Goal: Communication & Community: Answer question/provide support

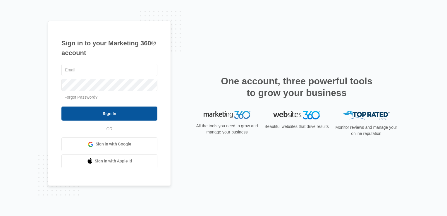
type input "[EMAIL_ADDRESS][DOMAIN_NAME]"
click at [107, 116] on input "Sign In" at bounding box center [109, 114] width 96 height 14
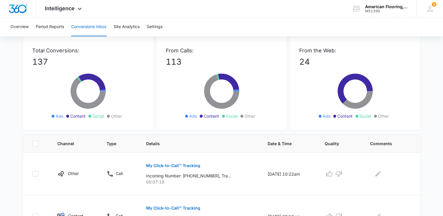
scroll to position [49, 0]
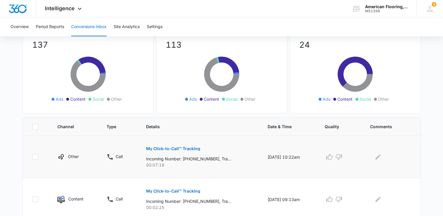
click at [159, 147] on p "My Click-to-Call™ Tracking" at bounding box center [173, 149] width 54 height 4
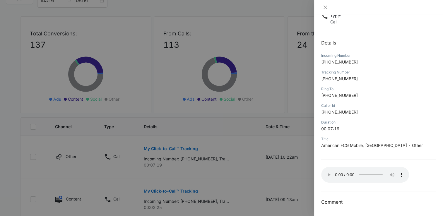
scroll to position [44, 0]
click at [324, 7] on icon "close" at bounding box center [325, 7] width 5 height 5
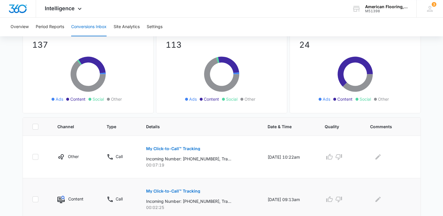
click at [164, 191] on p "My Click-to-Call™ Tracking" at bounding box center [173, 191] width 54 height 4
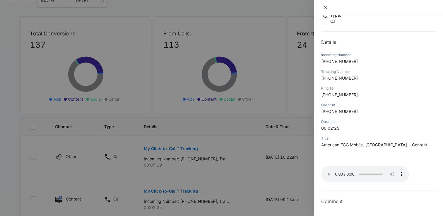
click at [324, 9] on icon "close" at bounding box center [325, 7] width 5 height 5
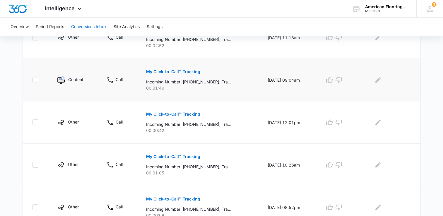
scroll to position [381, 0]
click at [166, 112] on p "My Click-to-Call™ Tracking" at bounding box center [173, 114] width 54 height 4
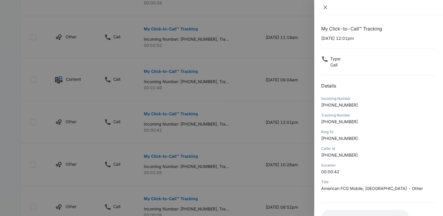
click at [327, 5] on icon "close" at bounding box center [325, 7] width 5 height 5
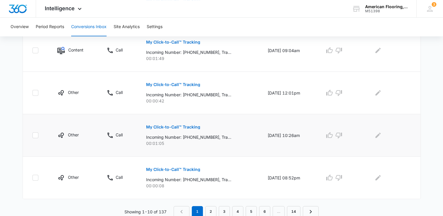
scroll to position [410, 0]
click at [211, 211] on link "2" at bounding box center [210, 211] width 11 height 11
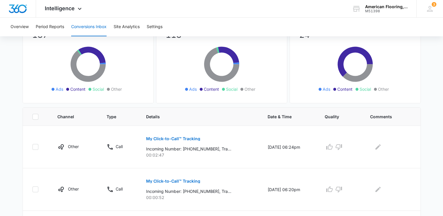
scroll to position [0, 0]
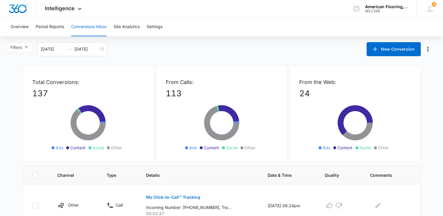
click at [134, 47] on div "Filters 09/14/2025 10/14/2025 New Conversion" at bounding box center [221, 49] width 443 height 14
click at [70, 7] on span "Intelligence" at bounding box center [60, 8] width 30 height 6
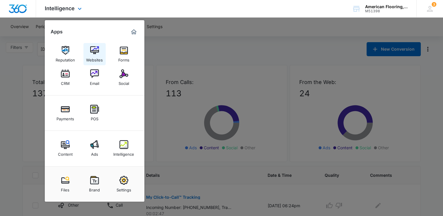
click at [93, 49] on img at bounding box center [94, 50] width 9 height 9
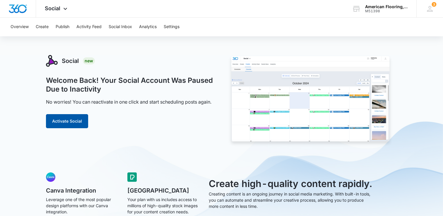
click at [69, 119] on button "Activate Social" at bounding box center [67, 121] width 42 height 14
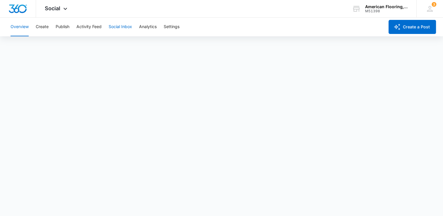
click at [121, 26] on button "Social Inbox" at bounding box center [120, 27] width 23 height 19
click at [143, 26] on button "Analytics" at bounding box center [148, 27] width 18 height 19
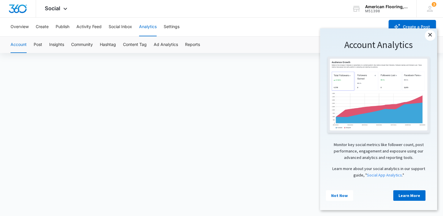
click at [430, 33] on link "×" at bounding box center [430, 35] width 11 height 11
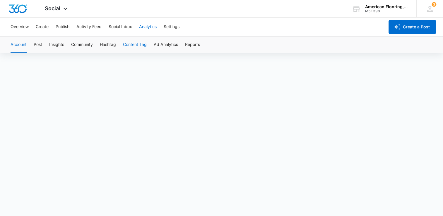
click at [133, 44] on button "Content Tag" at bounding box center [135, 45] width 24 height 16
click at [109, 42] on button "Hashtag" at bounding box center [108, 45] width 16 height 16
click at [404, 29] on button "Create a Post" at bounding box center [412, 27] width 47 height 14
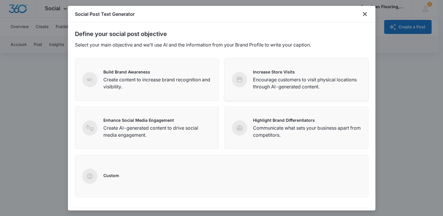
click at [276, 77] on p "Encourage customers to visit physical locations through AI-generated content." at bounding box center [307, 83] width 108 height 14
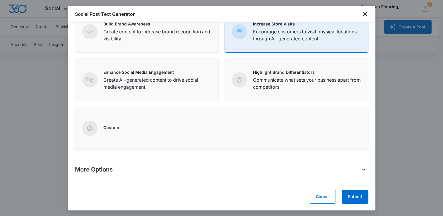
scroll to position [4, 0]
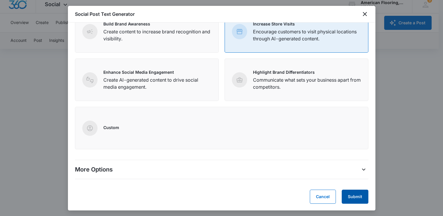
click at [347, 195] on button "Submit" at bounding box center [355, 197] width 27 height 14
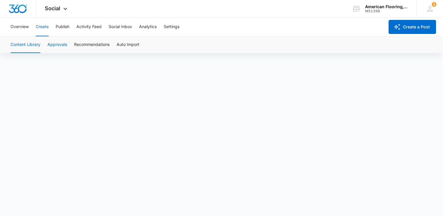
click at [63, 46] on button "Approvals" at bounding box center [57, 45] width 20 height 16
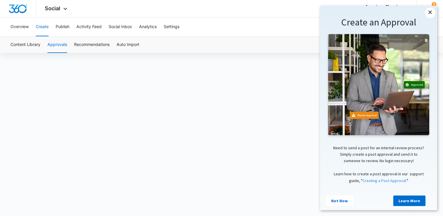
click at [427, 11] on link "×" at bounding box center [430, 13] width 11 height 11
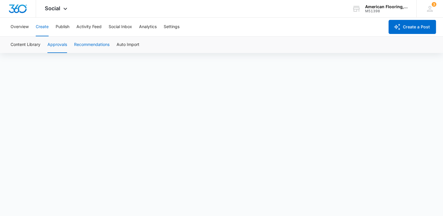
click at [91, 46] on button "Recommendations" at bounding box center [91, 45] width 35 height 16
click at [112, 23] on button "Social Inbox" at bounding box center [120, 27] width 23 height 19
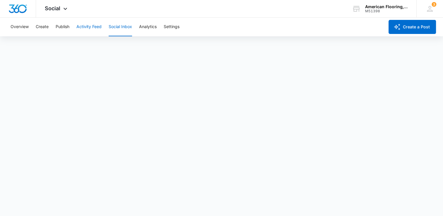
click at [86, 26] on button "Activity Feed" at bounding box center [88, 27] width 25 height 19
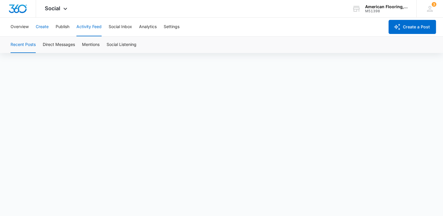
click at [39, 26] on button "Create" at bounding box center [42, 27] width 13 height 19
click at [22, 26] on button "Overview" at bounding box center [20, 27] width 18 height 19
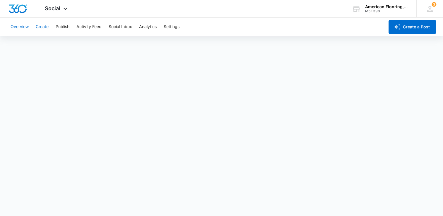
click at [46, 26] on button "Create" at bounding box center [42, 27] width 13 height 19
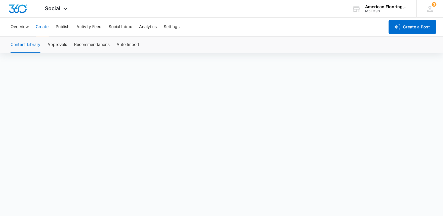
scroll to position [4, 0]
click at [92, 45] on button "Recommendations" at bounding box center [91, 45] width 35 height 16
click at [126, 45] on button "Auto Import" at bounding box center [128, 45] width 23 height 16
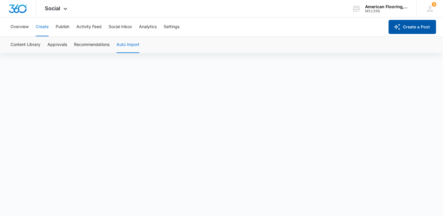
click at [401, 23] on button "Create a Post" at bounding box center [412, 27] width 47 height 14
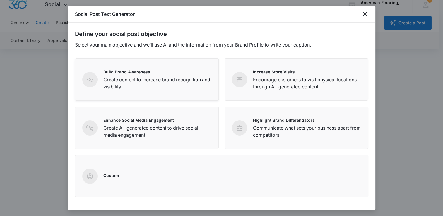
click at [96, 80] on span at bounding box center [89, 79] width 15 height 15
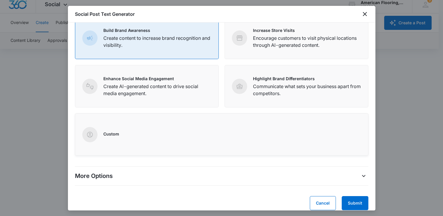
scroll to position [48, 0]
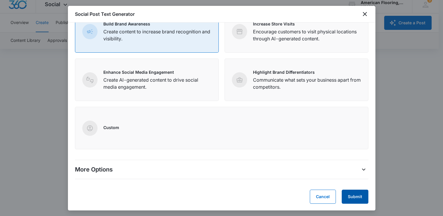
click at [349, 195] on button "Submit" at bounding box center [355, 197] width 27 height 14
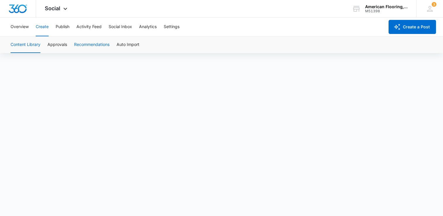
click at [90, 45] on button "Recommendations" at bounding box center [91, 45] width 35 height 16
click at [18, 44] on button "Content Library" at bounding box center [26, 45] width 30 height 16
click at [403, 27] on button "Create a Post" at bounding box center [412, 27] width 47 height 14
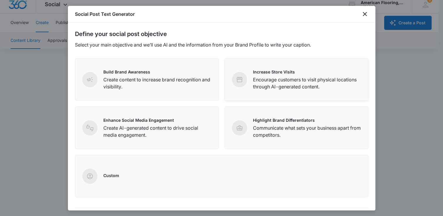
click at [264, 84] on p "Encourage customers to visit physical locations through AI-generated content." at bounding box center [307, 83] width 108 height 14
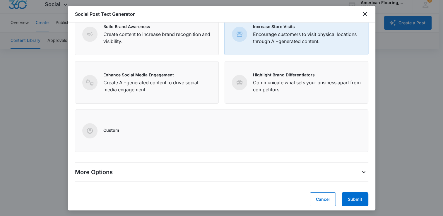
scroll to position [48, 0]
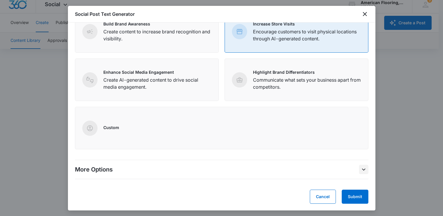
click at [360, 169] on icon "More Options" at bounding box center [363, 169] width 7 height 7
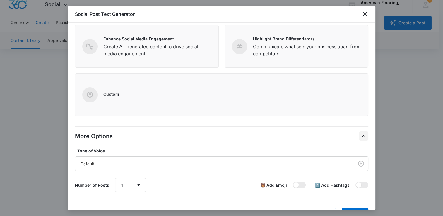
scroll to position [99, 0]
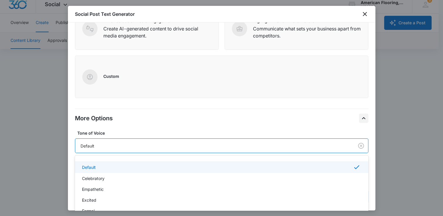
click at [279, 147] on div "Default" at bounding box center [214, 146] width 266 height 6
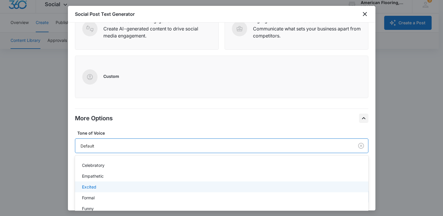
scroll to position [25, 0]
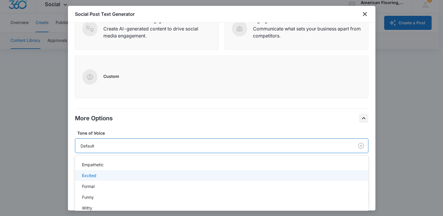
click at [96, 175] on div "Excited" at bounding box center [221, 175] width 278 height 6
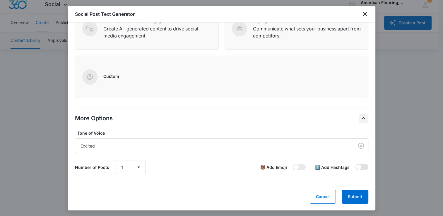
click at [356, 166] on span at bounding box center [358, 167] width 5 height 5
click at [355, 164] on input "checkbox" at bounding box center [355, 164] width 0 height 0
checkbox input "true"
click at [352, 196] on button "Submit" at bounding box center [355, 197] width 27 height 14
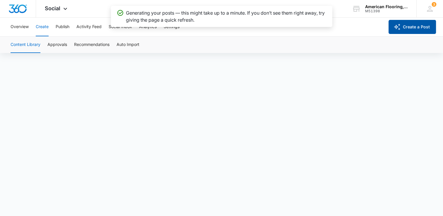
scroll to position [0, 0]
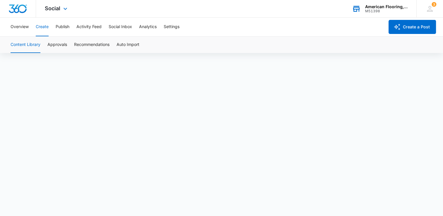
click at [369, 7] on div "American Flooring, Cabinets & Granite" at bounding box center [386, 6] width 43 height 5
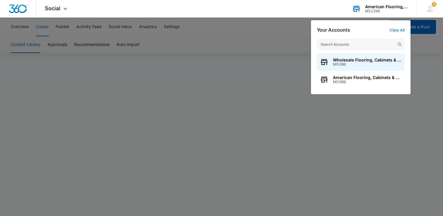
click at [369, 7] on div "American Flooring, Cabinets & Granite" at bounding box center [386, 6] width 43 height 5
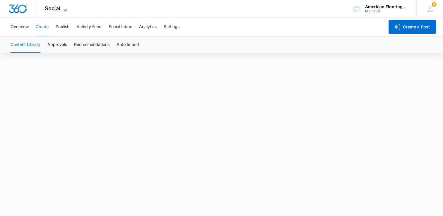
click at [55, 8] on span "Social" at bounding box center [53, 8] width 16 height 6
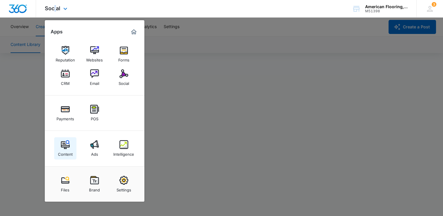
click at [64, 144] on img at bounding box center [65, 144] width 9 height 9
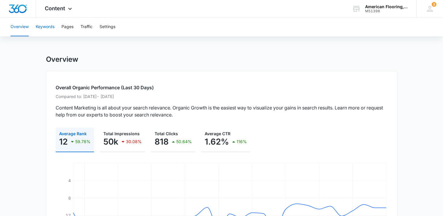
click at [44, 25] on button "Keywords" at bounding box center [45, 27] width 19 height 19
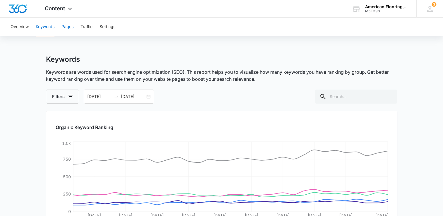
click at [66, 26] on button "Pages" at bounding box center [67, 27] width 12 height 19
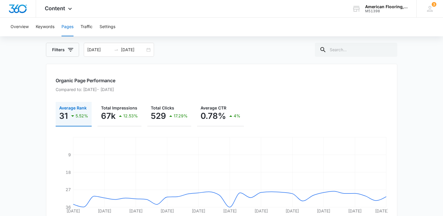
scroll to position [29, 0]
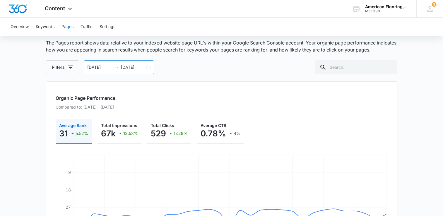
click at [148, 67] on div "07/05/2025 08/04/2025" at bounding box center [119, 67] width 70 height 14
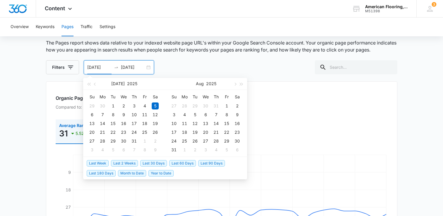
click at [158, 163] on span "Last 30 Days" at bounding box center [153, 163] width 27 height 6
type input "09/11/2025"
type input "10/11/2025"
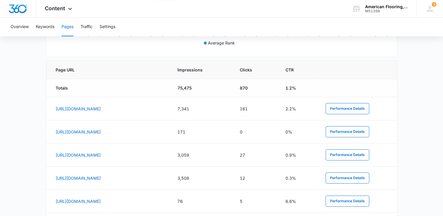
scroll to position [233, 0]
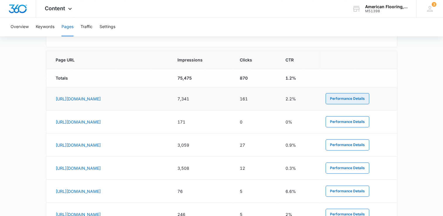
click at [365, 98] on button "Performance Details" at bounding box center [348, 98] width 44 height 11
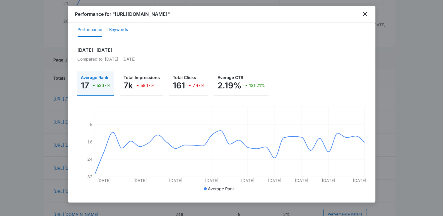
click at [120, 29] on button "Keywords" at bounding box center [118, 30] width 19 height 14
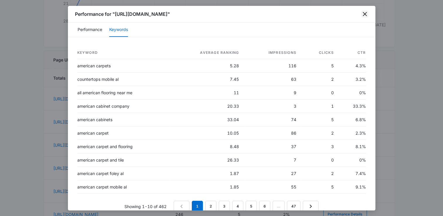
click at [362, 13] on icon "close" at bounding box center [364, 14] width 7 height 7
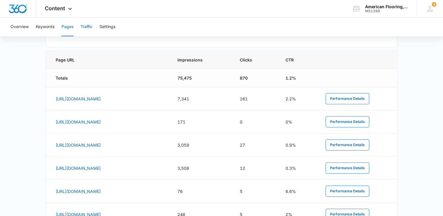
click at [88, 26] on button "Traffic" at bounding box center [87, 27] width 12 height 19
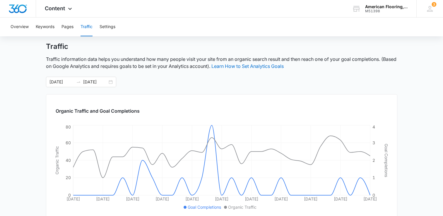
scroll to position [4, 0]
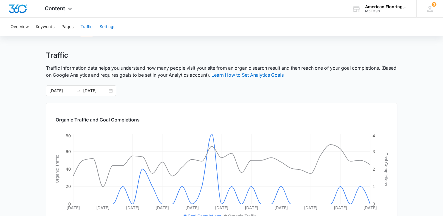
click at [110, 25] on button "Settings" at bounding box center [108, 27] width 16 height 19
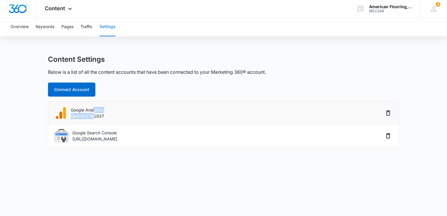
click at [94, 113] on div "Google Analytics GA4:423761937" at bounding box center [87, 113] width 33 height 12
drag, startPoint x: 94, startPoint y: 113, endPoint x: 62, endPoint y: 86, distance: 41.6
click at [62, 86] on button "Connect Account" at bounding box center [71, 90] width 47 height 14
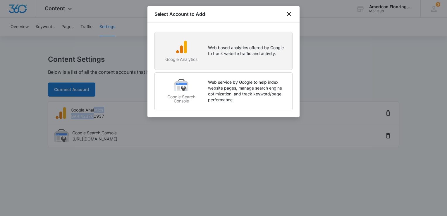
click at [186, 47] on img "button" at bounding box center [182, 47] width 14 height 14
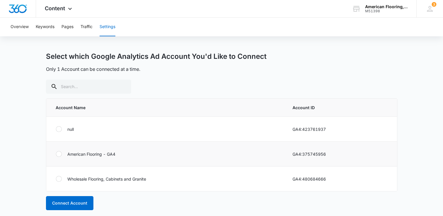
scroll to position [4, 0]
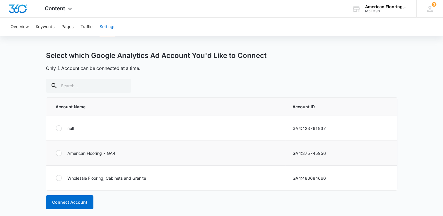
click at [57, 152] on div at bounding box center [59, 153] width 6 height 6
click at [56, 153] on input "radio" at bounding box center [56, 153] width 0 height 0
click at [79, 203] on button "Connect Account" at bounding box center [69, 202] width 47 height 14
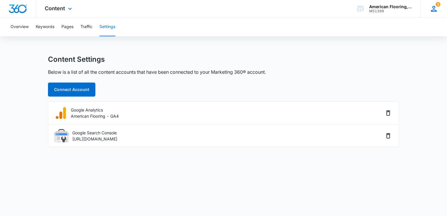
click at [434, 8] on icon at bounding box center [434, 8] width 9 height 9
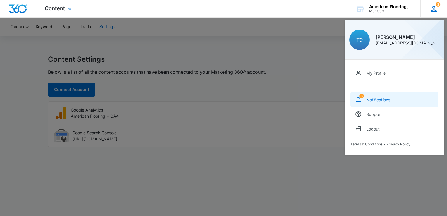
click at [375, 98] on div "Notifications" at bounding box center [379, 99] width 24 height 5
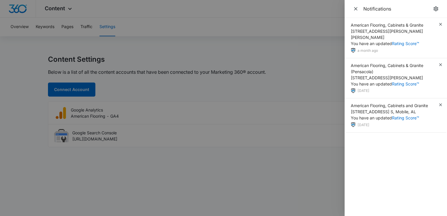
click at [262, 34] on div at bounding box center [223, 108] width 447 height 216
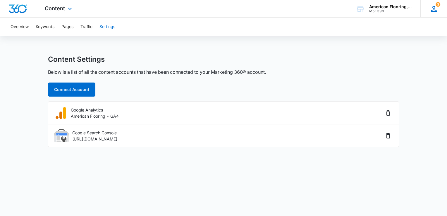
click at [432, 9] on icon at bounding box center [434, 8] width 9 height 9
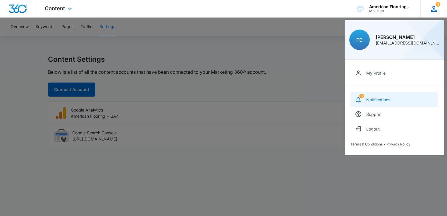
click at [378, 96] on link "3 Notifications" at bounding box center [395, 99] width 88 height 15
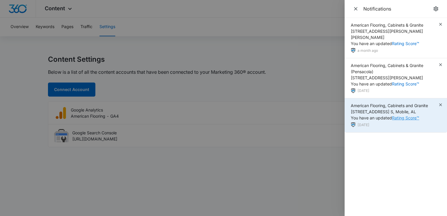
click at [400, 119] on link "Rating Score™" at bounding box center [405, 117] width 27 height 5
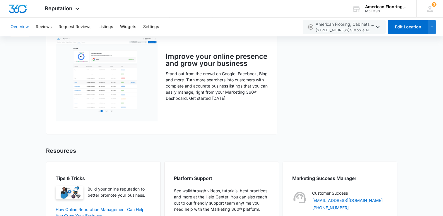
scroll to position [381, 0]
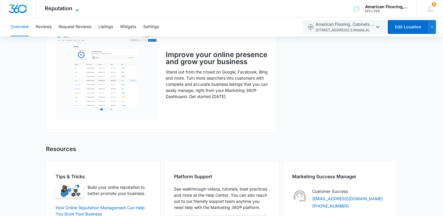
click at [56, 8] on span "Reputation" at bounding box center [59, 8] width 28 height 6
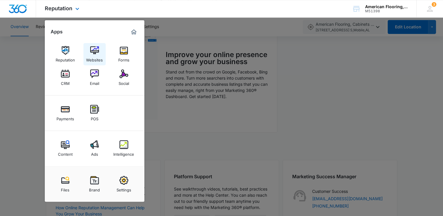
click at [94, 54] on img at bounding box center [94, 50] width 9 height 9
